Goal: Task Accomplishment & Management: Use online tool/utility

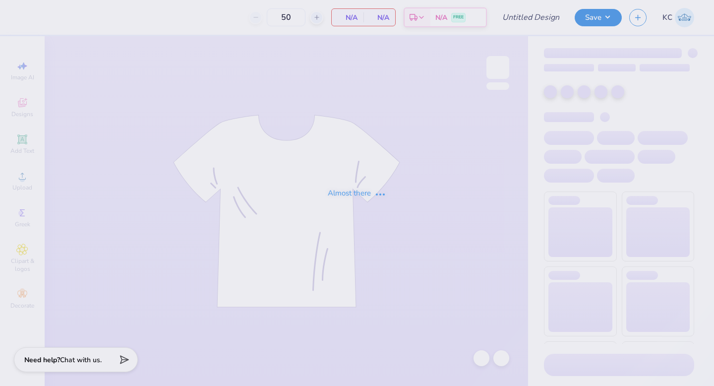
type input "tank kkg"
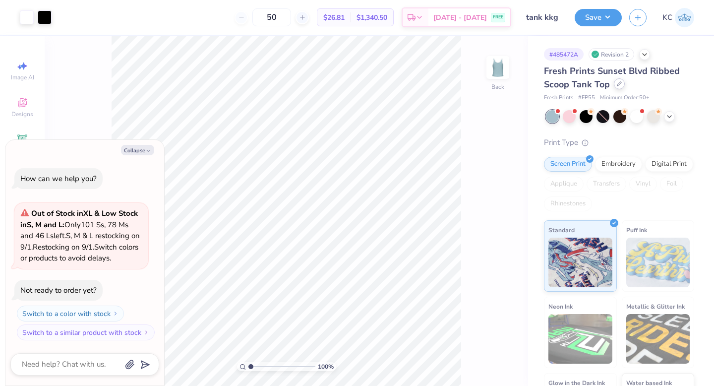
click at [618, 85] on icon at bounding box center [619, 84] width 4 height 4
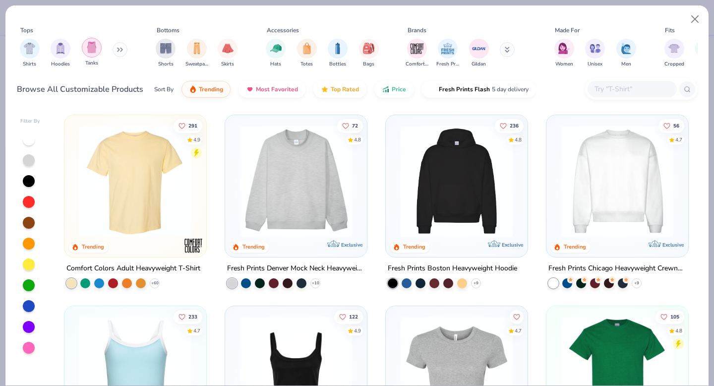
click at [92, 52] on img "filter for Tanks" at bounding box center [91, 47] width 11 height 11
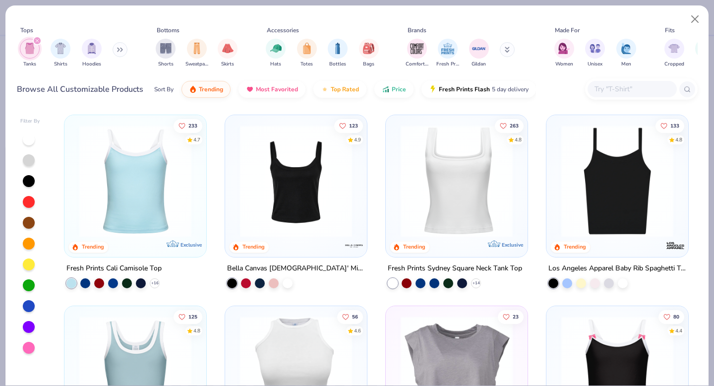
click at [104, 174] on img at bounding box center [135, 181] width 122 height 112
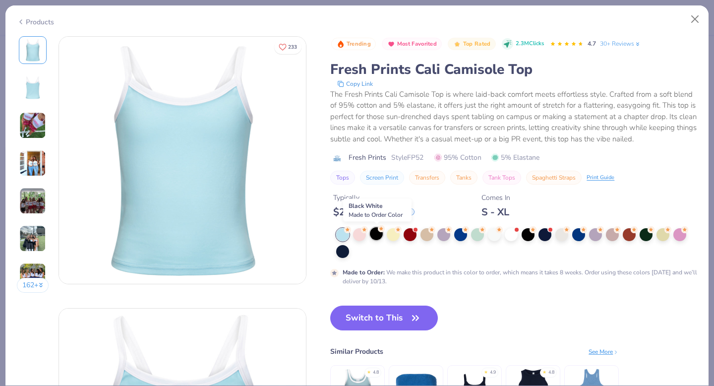
click at [373, 235] on div at bounding box center [376, 233] width 13 height 13
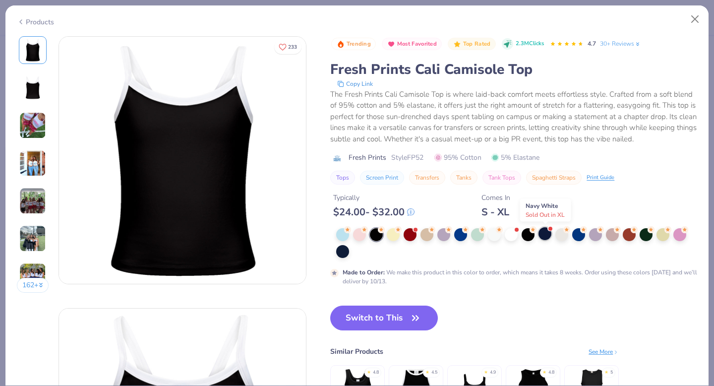
click at [546, 235] on div at bounding box center [545, 233] width 13 height 13
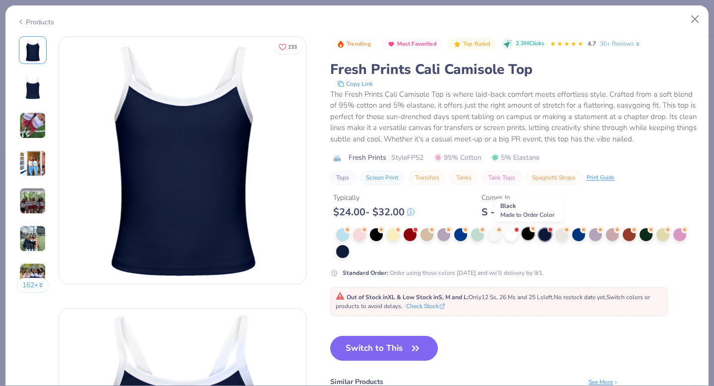
click at [533, 235] on div at bounding box center [528, 233] width 13 height 13
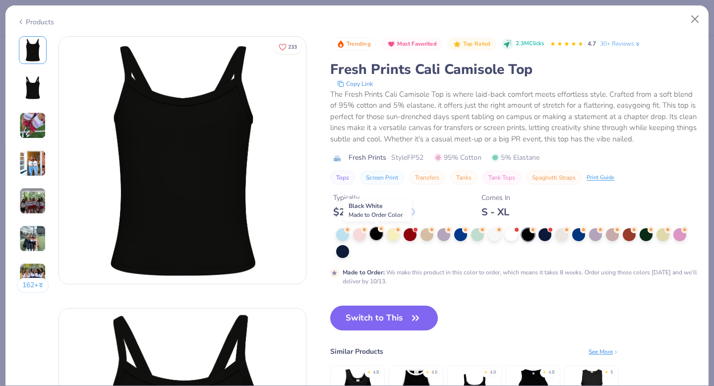
click at [377, 237] on div at bounding box center [376, 233] width 13 height 13
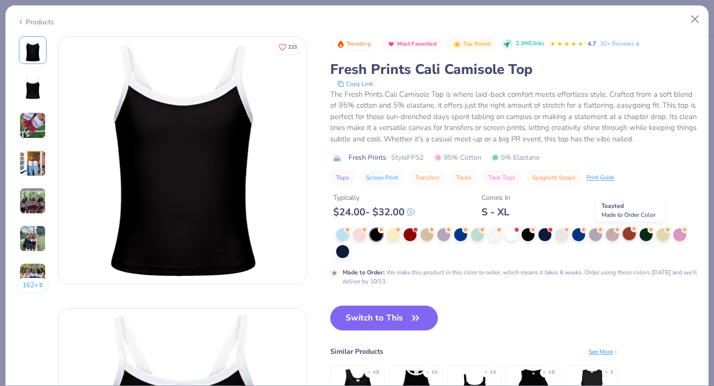
click at [632, 234] on div at bounding box center [629, 233] width 13 height 13
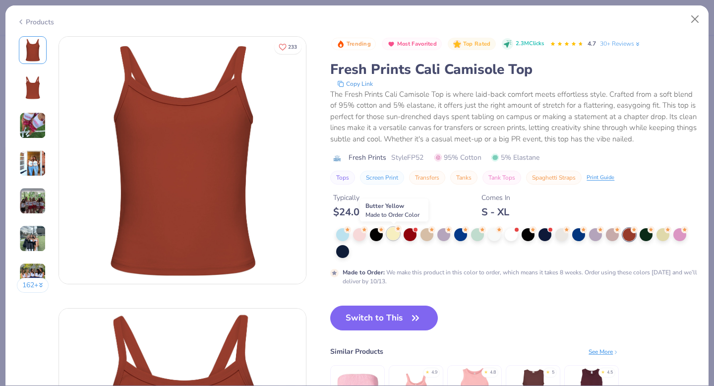
click at [390, 235] on div at bounding box center [393, 233] width 13 height 13
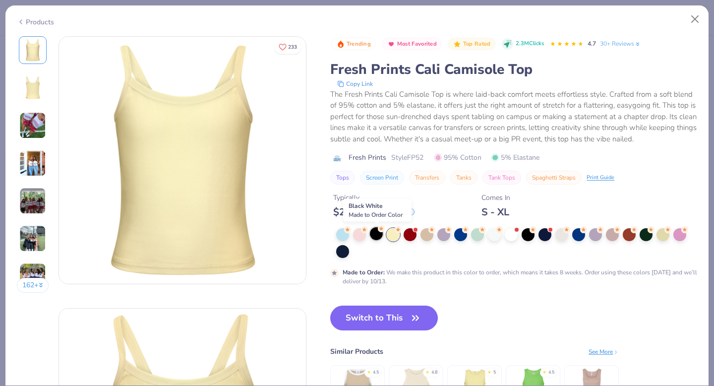
click at [378, 235] on div at bounding box center [376, 233] width 13 height 13
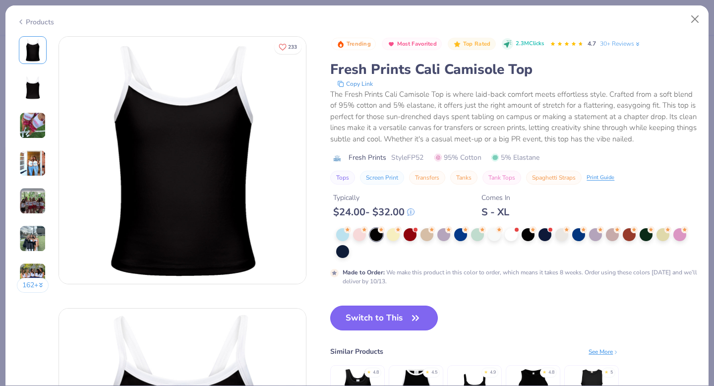
click at [369, 318] on button "Switch to This" at bounding box center [384, 317] width 108 height 25
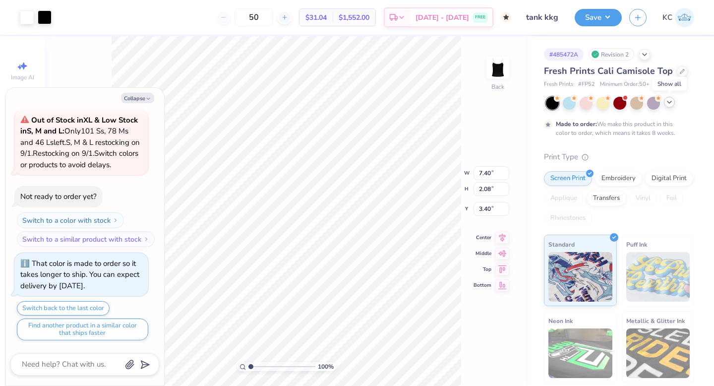
click at [670, 105] on icon at bounding box center [670, 102] width 8 height 8
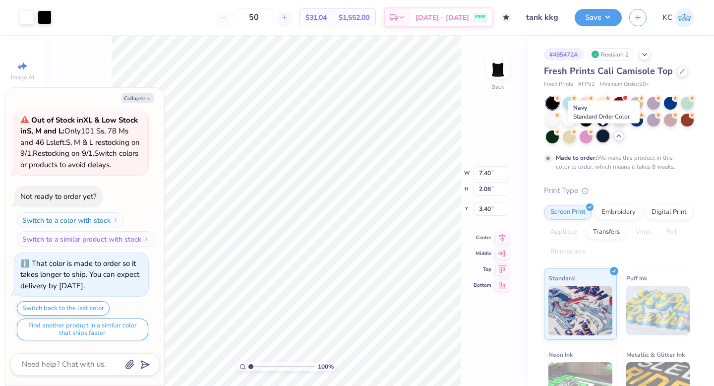
click at [608, 137] on div at bounding box center [603, 135] width 13 height 13
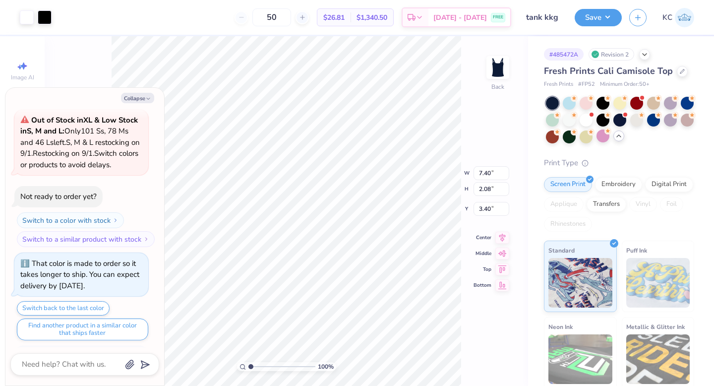
scroll to position [102, 0]
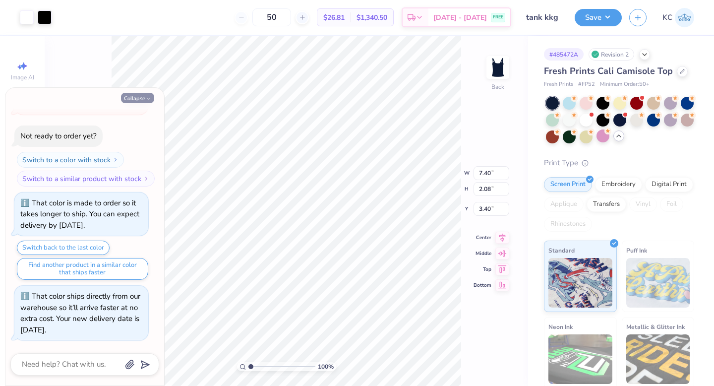
click at [136, 96] on button "Collapse" at bounding box center [137, 98] width 33 height 10
type textarea "x"
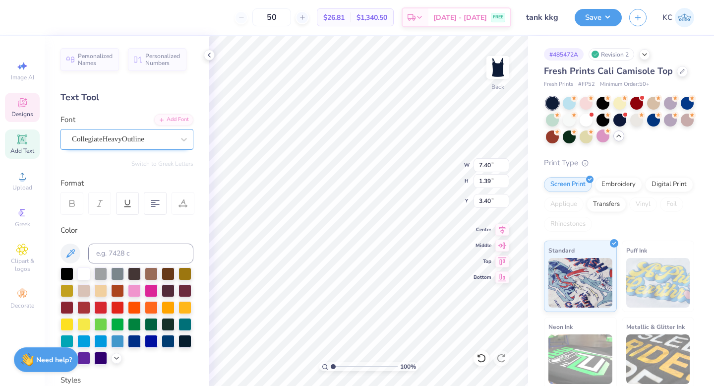
click at [168, 138] on div "CollegiateHeavyOutline" at bounding box center [123, 138] width 104 height 15
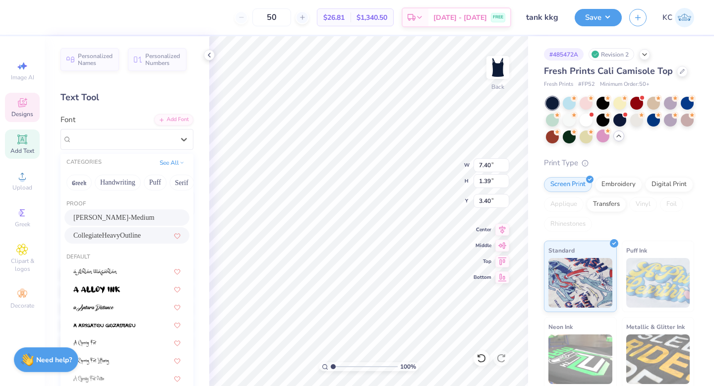
click at [132, 219] on span "[PERSON_NAME]-Medium" at bounding box center [113, 217] width 81 height 10
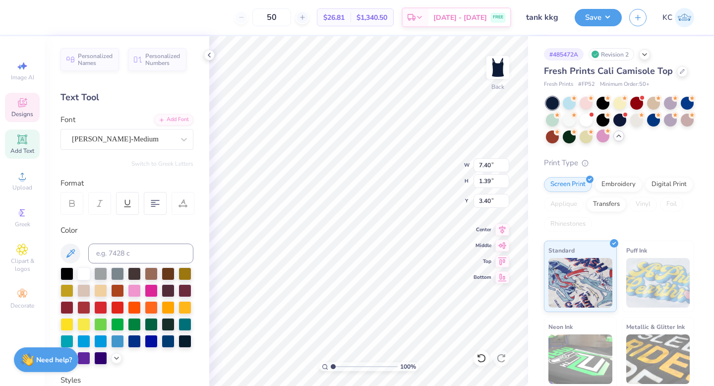
scroll to position [0, 0]
type textarea "KAPPA"
type input "3.95"
type input "0.90"
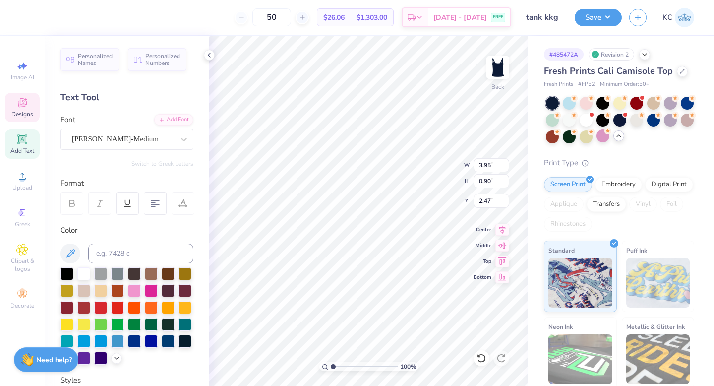
type input "2.47"
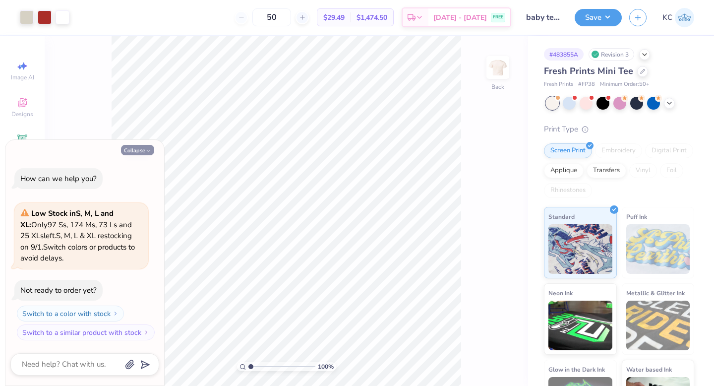
click at [141, 148] on button "Collapse" at bounding box center [137, 150] width 33 height 10
type textarea "x"
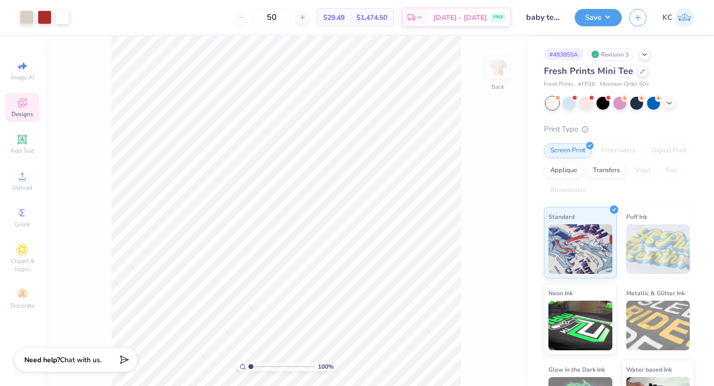
click at [18, 110] on span "Designs" at bounding box center [22, 114] width 22 height 8
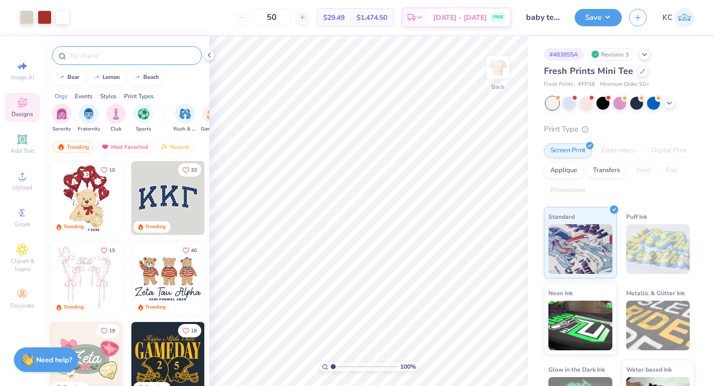
click at [94, 59] on input "text" at bounding box center [131, 56] width 127 height 10
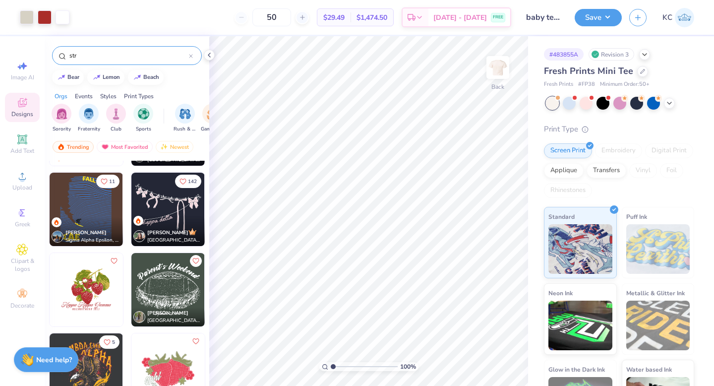
scroll to position [34, 0]
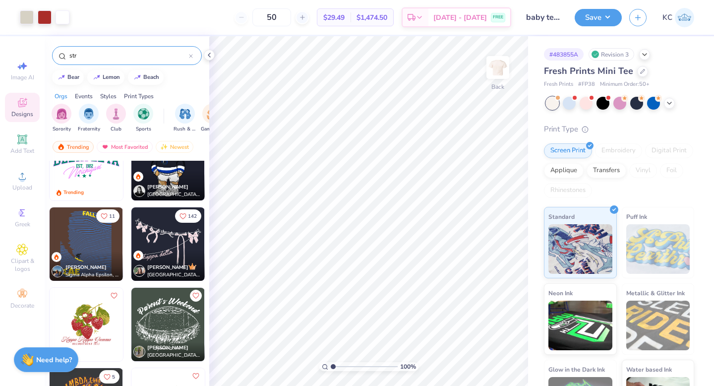
click at [130, 57] on input "str" at bounding box center [128, 56] width 121 height 10
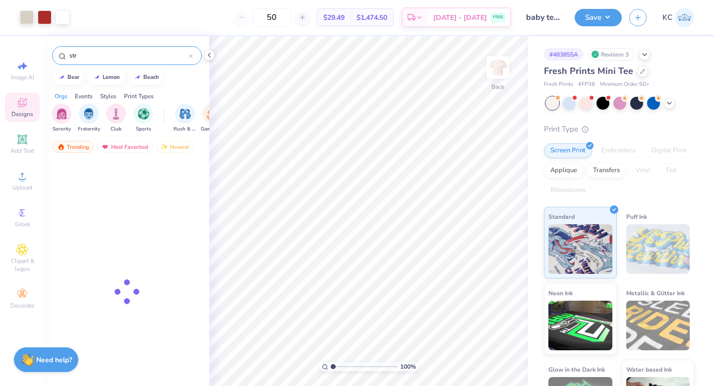
click at [129, 57] on input "str" at bounding box center [128, 56] width 121 height 10
drag, startPoint x: 129, startPoint y: 57, endPoint x: 133, endPoint y: 62, distance: 6.5
click at [129, 57] on input "str" at bounding box center [128, 56] width 121 height 10
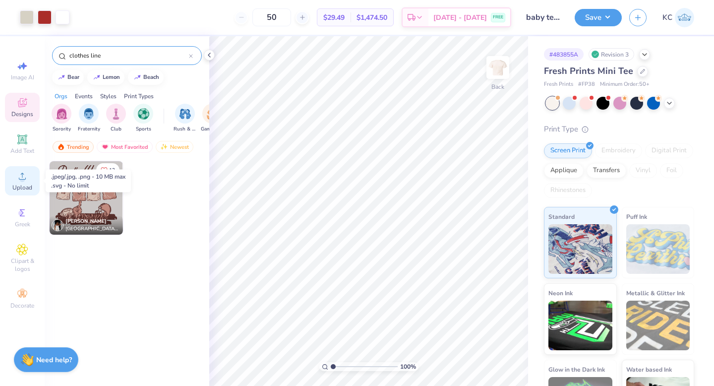
type input "clothes line"
click at [26, 188] on span "Upload" at bounding box center [22, 187] width 20 height 8
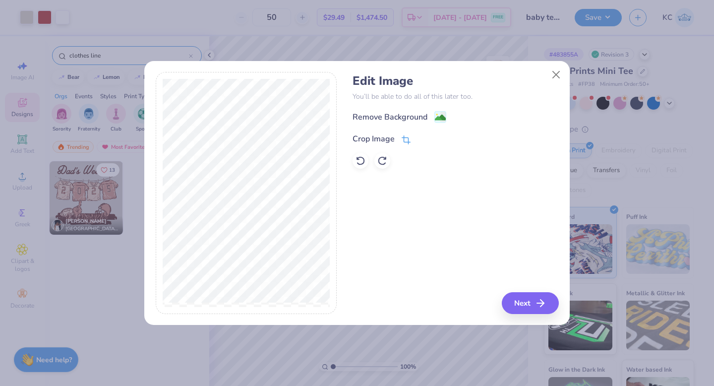
click at [405, 137] on icon at bounding box center [405, 140] width 6 height 6
click at [423, 140] on icon at bounding box center [423, 138] width 6 height 6
click at [439, 117] on image at bounding box center [440, 118] width 11 height 11
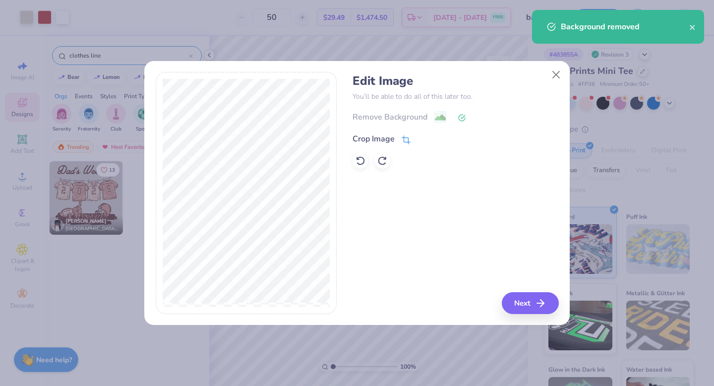
click at [378, 141] on div "Crop Image" at bounding box center [374, 139] width 42 height 12
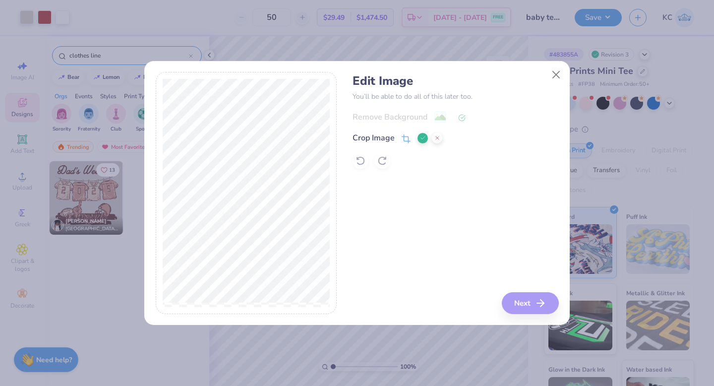
click at [421, 138] on icon at bounding box center [423, 138] width 6 height 6
click at [515, 299] on button "Next" at bounding box center [531, 303] width 57 height 22
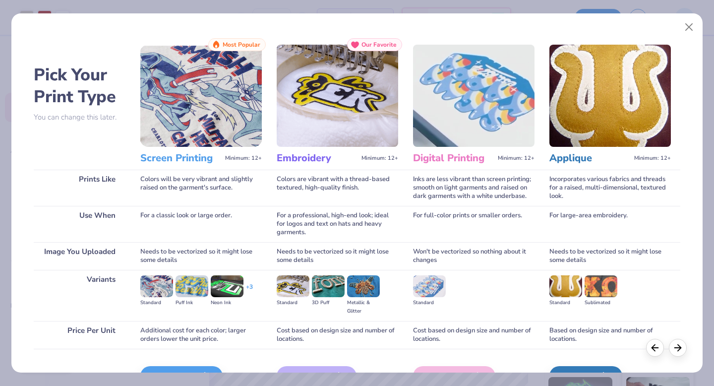
scroll to position [59, 0]
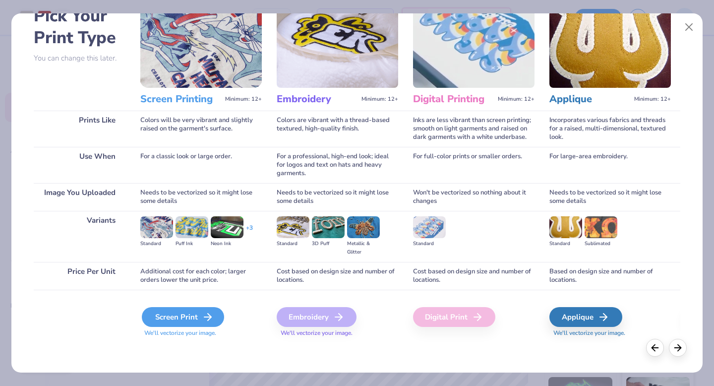
click at [173, 317] on div "Screen Print" at bounding box center [183, 317] width 82 height 20
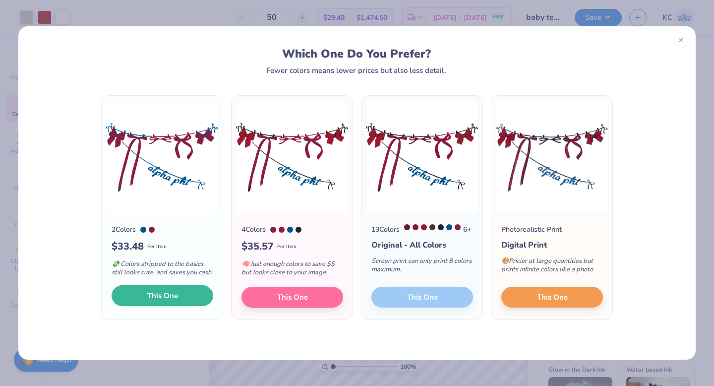
click at [166, 300] on span "This One" at bounding box center [162, 295] width 31 height 11
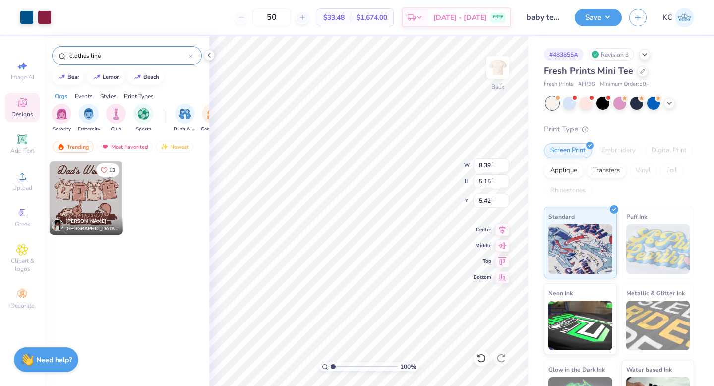
type input "6.83"
type input "4.47"
type input "3.00"
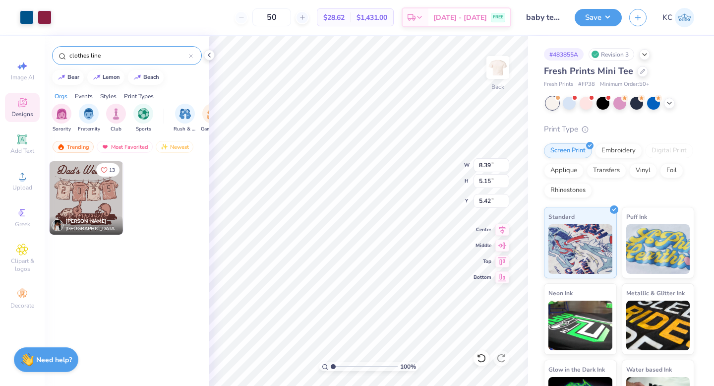
type input "3.00"
type input "5.48"
click at [483, 356] on icon at bounding box center [482, 358] width 10 height 10
click at [671, 105] on icon at bounding box center [670, 102] width 8 height 8
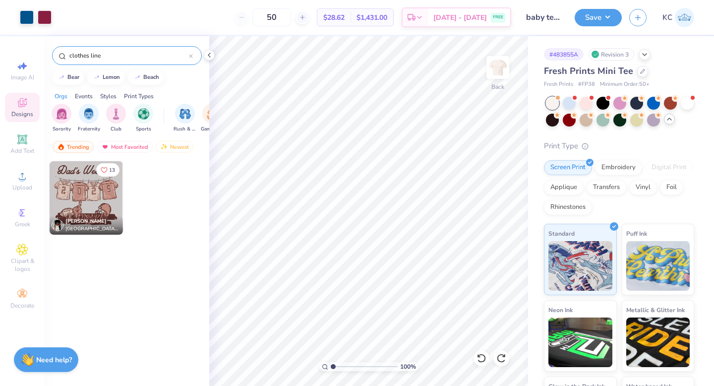
click at [670, 121] on icon at bounding box center [670, 119] width 8 height 8
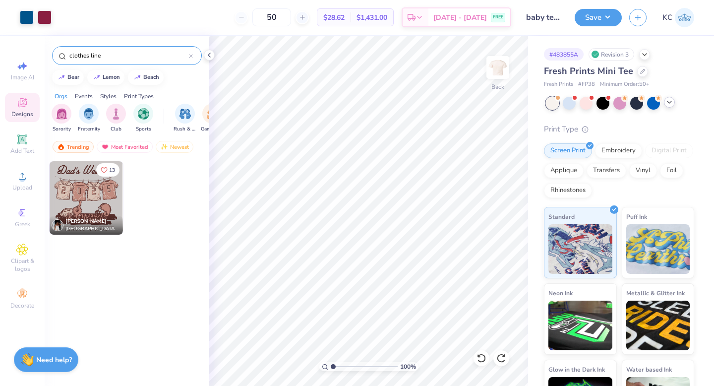
click at [669, 105] on icon at bounding box center [670, 102] width 8 height 8
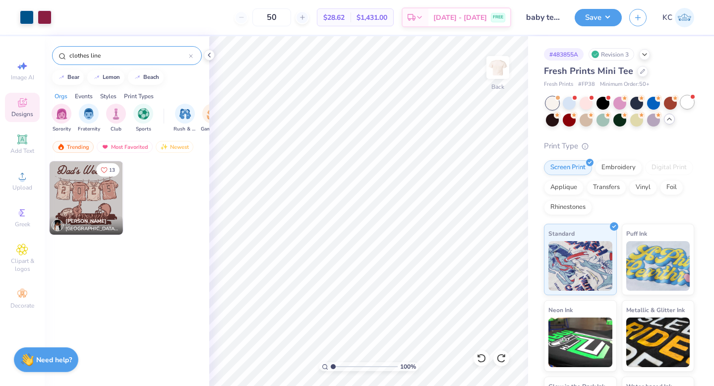
click at [690, 104] on div at bounding box center [687, 102] width 13 height 13
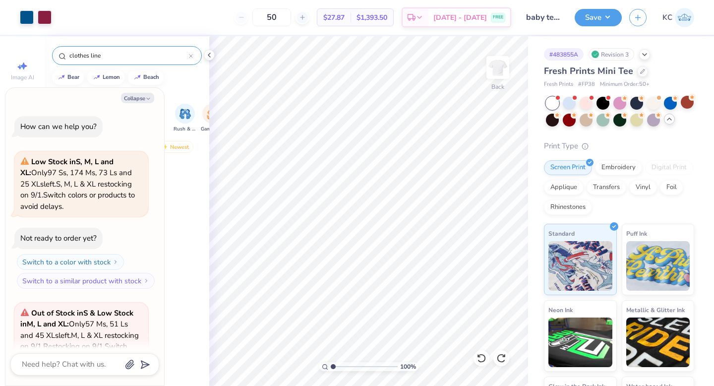
scroll to position [111, 0]
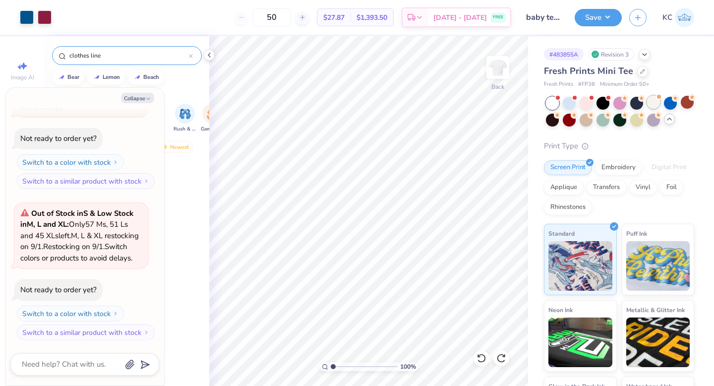
click at [652, 104] on div at bounding box center [653, 102] width 13 height 13
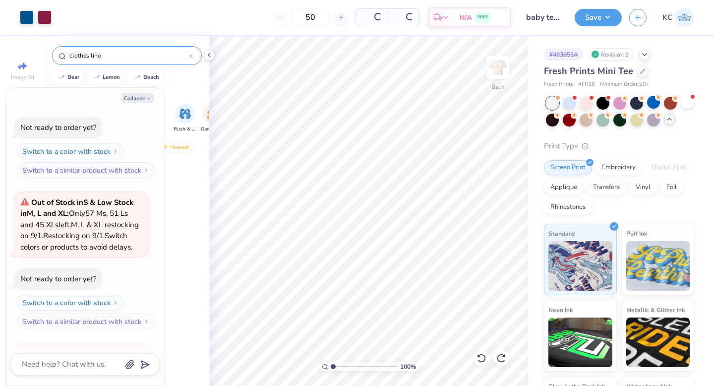
scroll to position [262, 0]
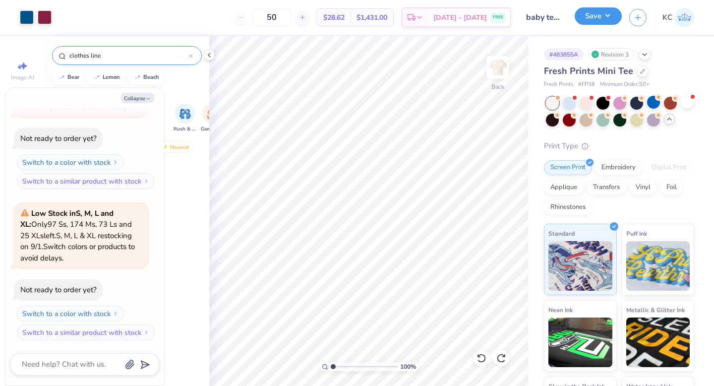
click at [587, 22] on button "Save" at bounding box center [598, 15] width 47 height 17
type textarea "x"
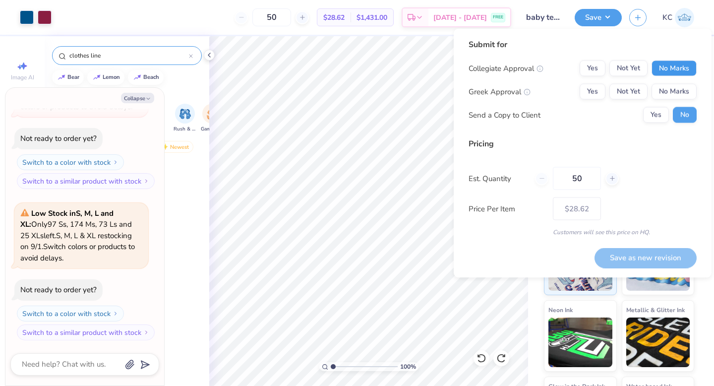
click at [672, 69] on button "No Marks" at bounding box center [674, 69] width 45 height 16
click at [634, 92] on button "Not Yet" at bounding box center [628, 92] width 38 height 16
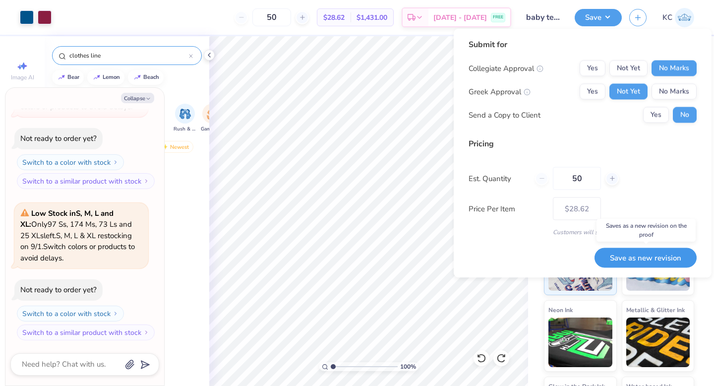
click at [641, 255] on button "Save as new revision" at bounding box center [646, 257] width 102 height 20
type input "$28.62"
type textarea "x"
